Goal: Check status

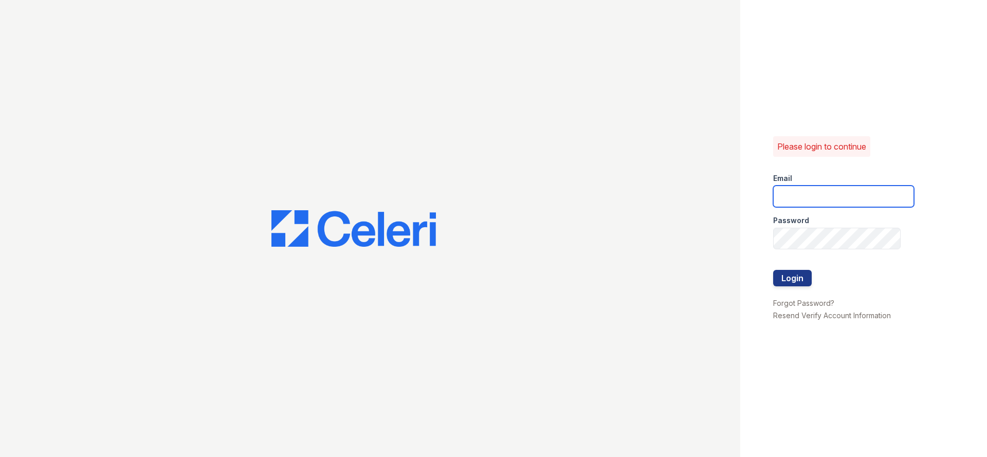
click at [873, 197] on input "email" at bounding box center [843, 196] width 141 height 22
type input "[PERSON_NAME][EMAIL_ADDRESS][PERSON_NAME][DOMAIN_NAME]"
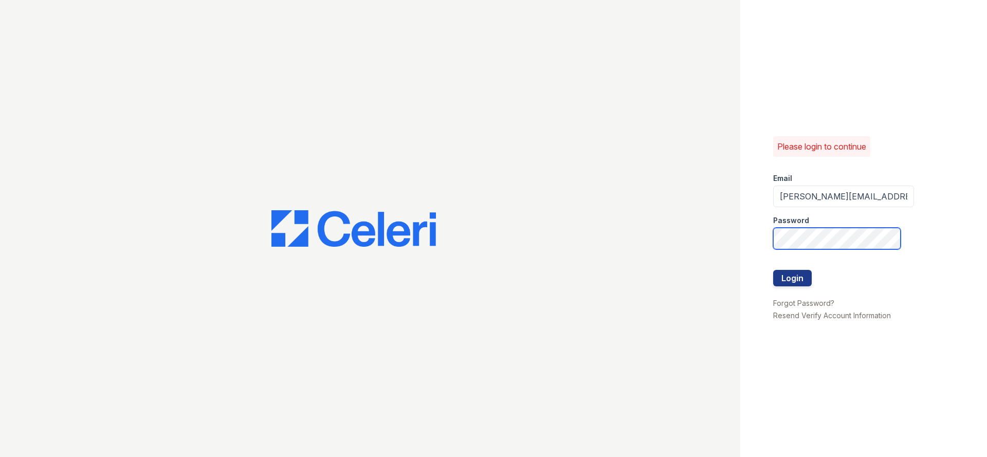
click at [773, 270] on button "Login" at bounding box center [792, 278] width 39 height 16
